Goal: Information Seeking & Learning: Learn about a topic

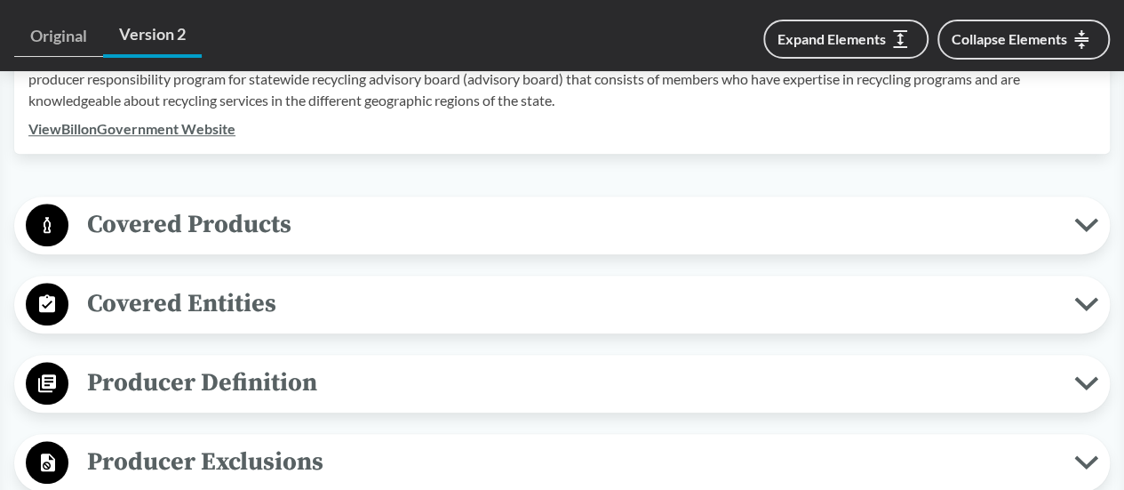
click at [262, 224] on span "Covered Products" at bounding box center [571, 224] width 1006 height 40
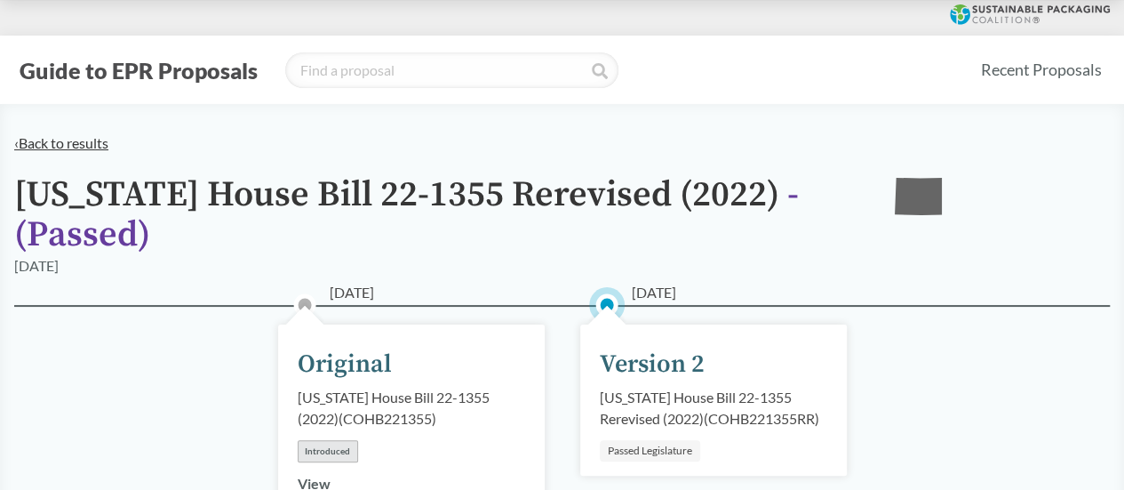
click at [29, 140] on link "‹ Back to results" at bounding box center [61, 142] width 94 height 17
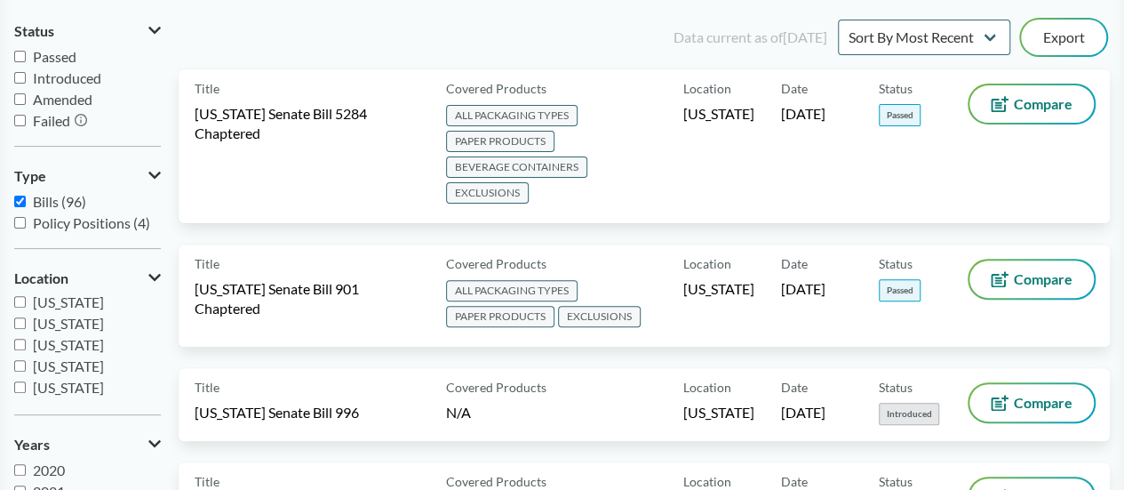
scroll to position [304, 0]
click at [84, 338] on span "Colorado" at bounding box center [68, 340] width 71 height 17
click at [26, 338] on input "Colorado" at bounding box center [20, 341] width 12 height 12
checkbox input "true"
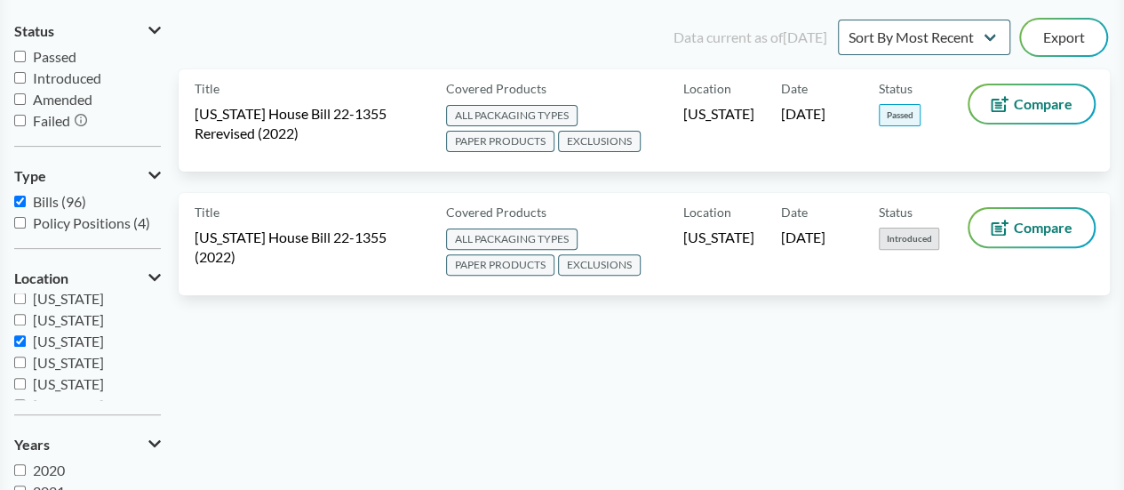
scroll to position [306, 0]
click at [46, 52] on span "Passed" at bounding box center [55, 56] width 44 height 17
click at [26, 52] on input "Passed" at bounding box center [20, 57] width 12 height 12
checkbox input "true"
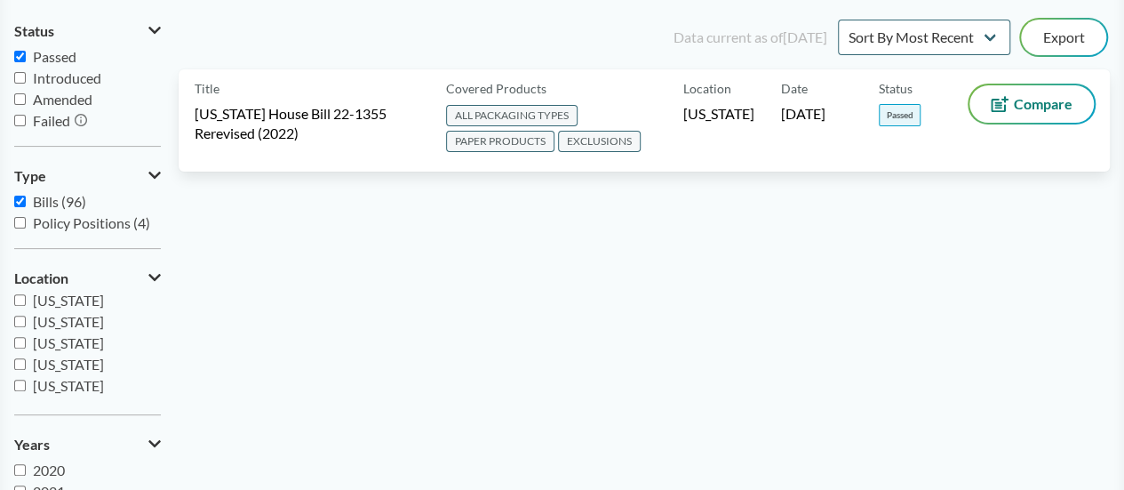
scroll to position [0, 0]
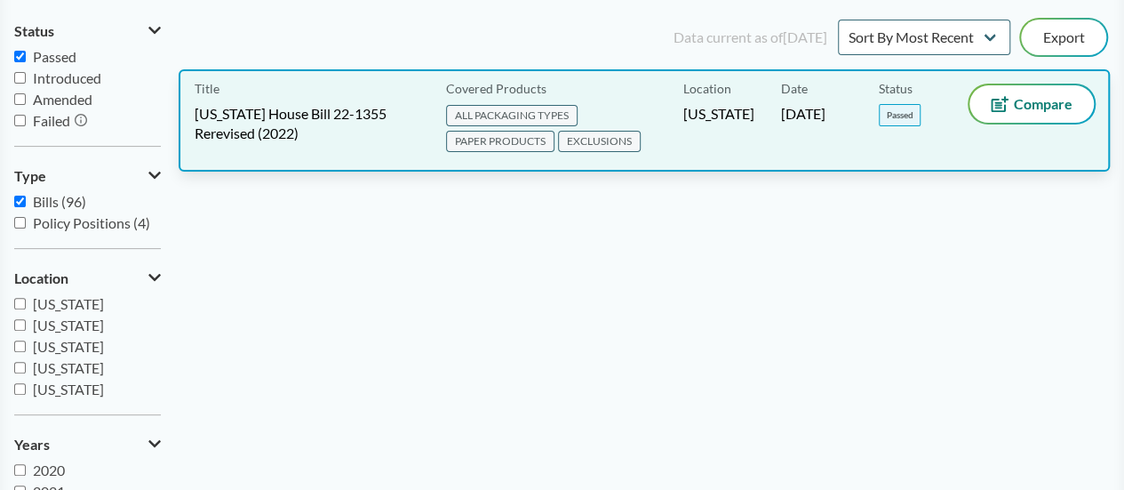
click at [641, 115] on span "ALL PACKAGING TYPES PAPER PRODUCTS EXCLUSIONS" at bounding box center [561, 130] width 230 height 52
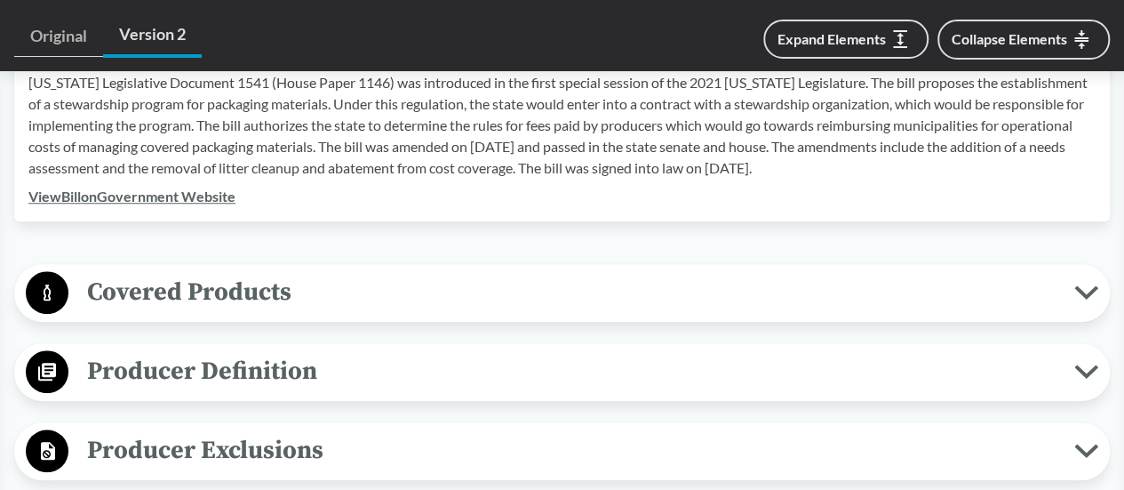
click at [242, 278] on span "Covered Products" at bounding box center [571, 292] width 1006 height 40
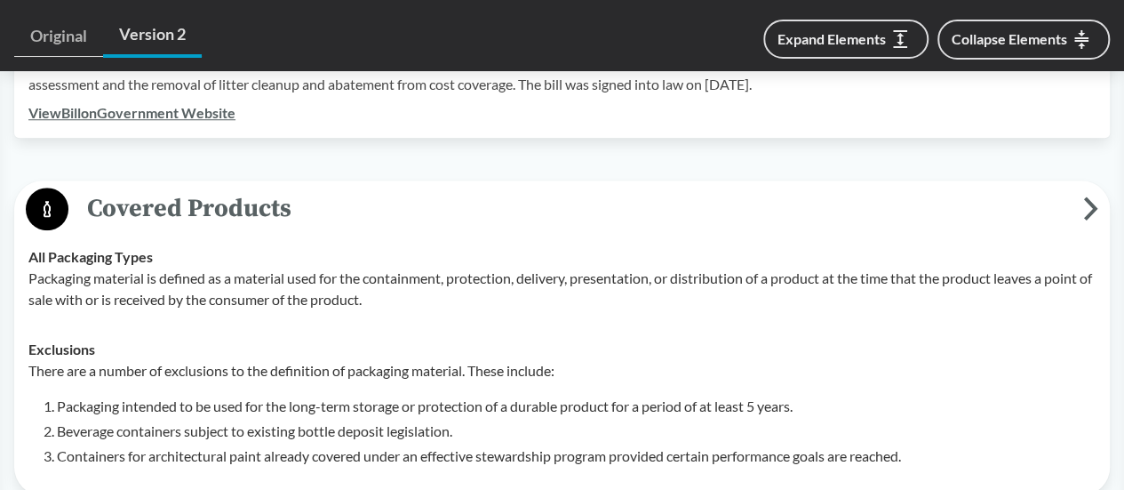
scroll to position [800, 0]
